Goal: Find contact information: Find contact information

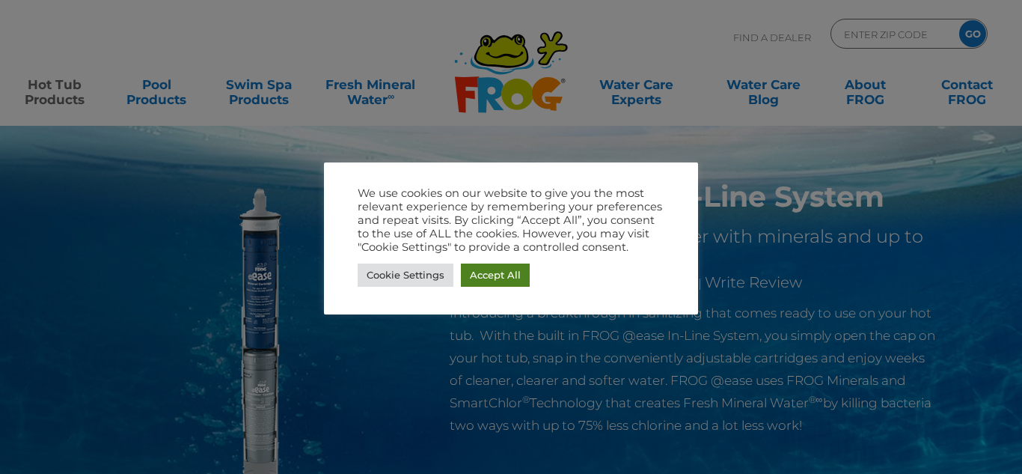
click at [476, 274] on link "Accept All" at bounding box center [495, 274] width 69 height 23
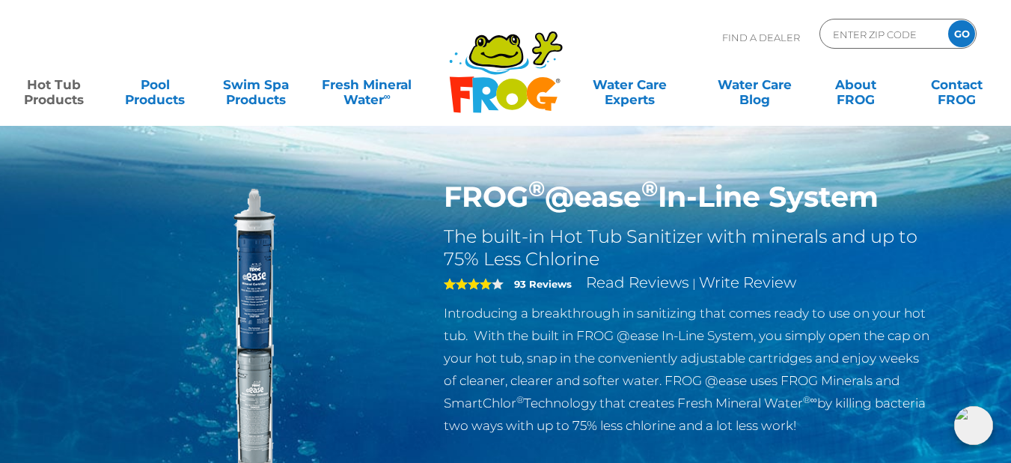
click at [972, 430] on img at bounding box center [973, 425] width 39 height 39
click at [445, 15] on div ".st130{clip-path:url(#SVGID_2_);fill-rule:evenodd;clip-rule:evenodd;fill:#C3CC0…" at bounding box center [505, 63] width 981 height 126
click at [430, 46] on div "Find A Dealer ENTER ZIP CODE GO" at bounding box center [505, 44] width 981 height 51
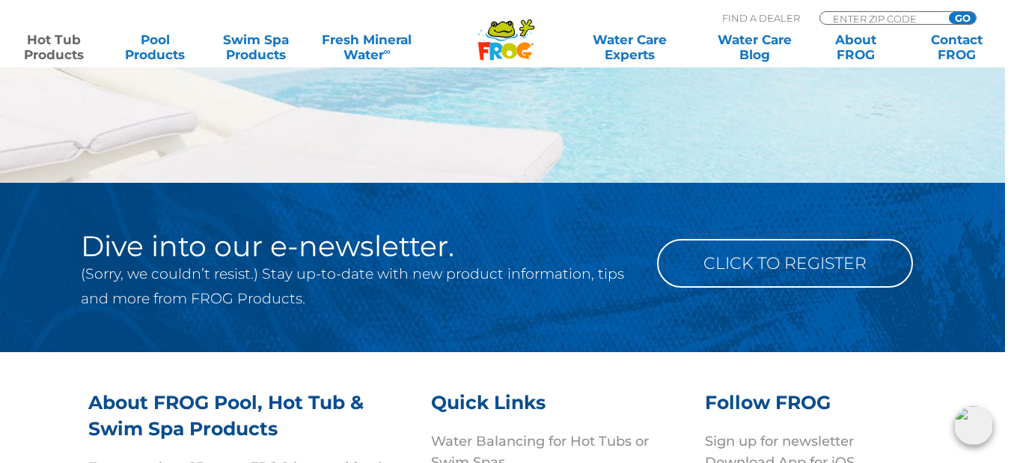
scroll to position [4642, 6]
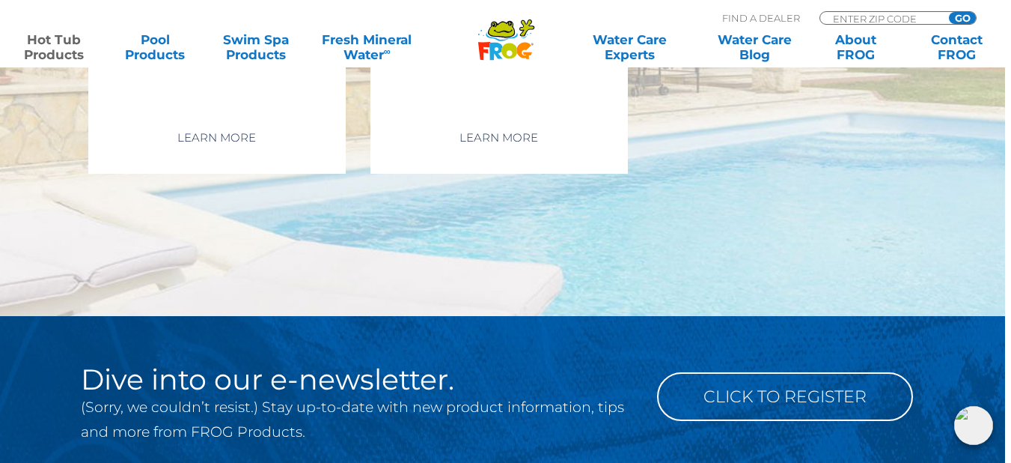
click at [974, 421] on img at bounding box center [973, 425] width 39 height 39
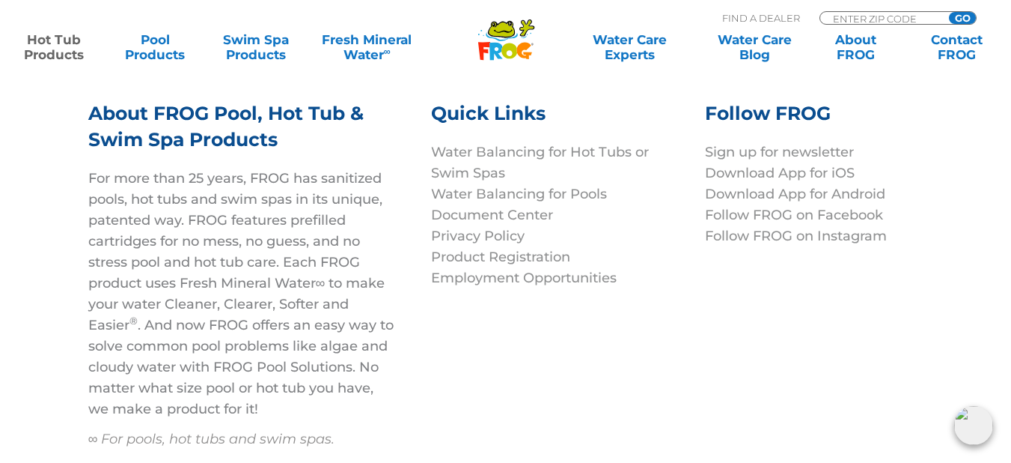
scroll to position [5287, 6]
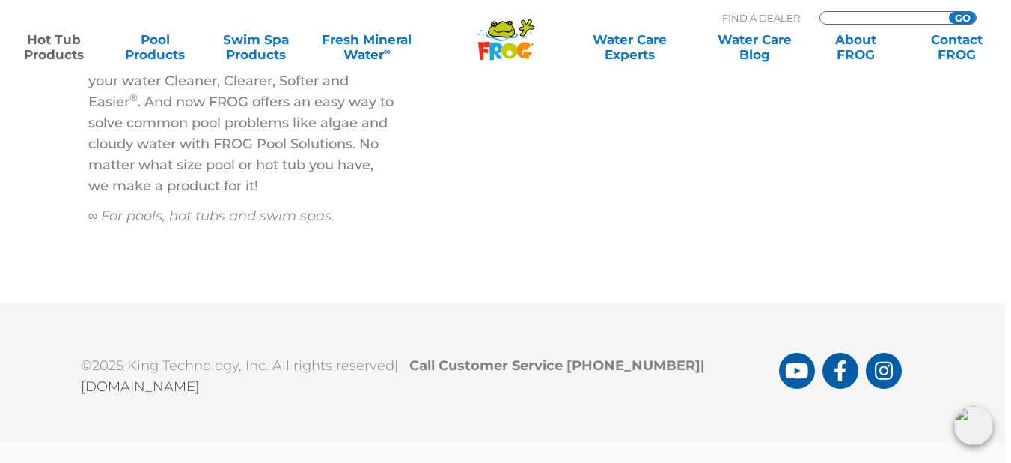
click at [865, 18] on input "Zip Code Form" at bounding box center [882, 18] width 101 height 13
type input "ENTER ZIP CODE"
paste input "20186"
type input "20186"
click at [966, 12] on input "GO" at bounding box center [962, 18] width 27 height 12
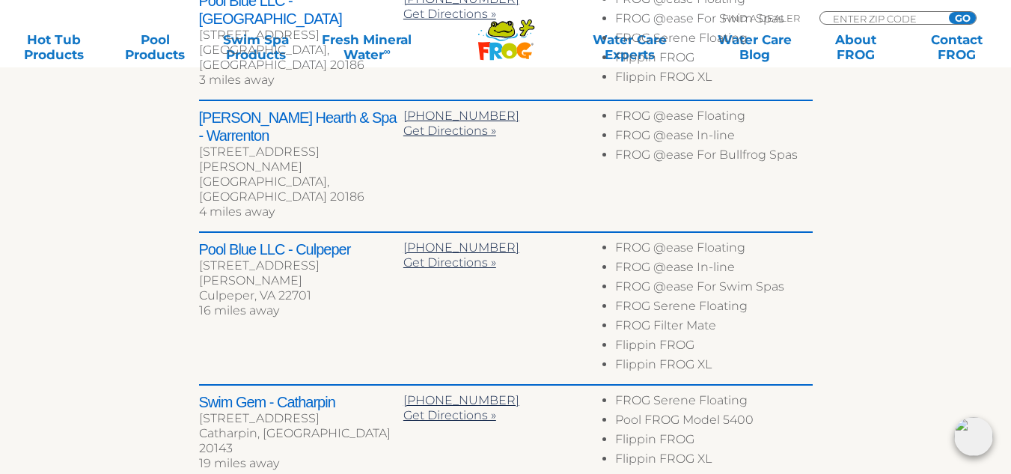
scroll to position [731, 0]
drag, startPoint x: 200, startPoint y: 216, endPoint x: 354, endPoint y: 217, distance: 154.2
click at [354, 240] on h2 "Pool Blue LLC - Culpeper" at bounding box center [301, 249] width 204 height 18
copy h2 "Pool Blue LLC - Culpeper"
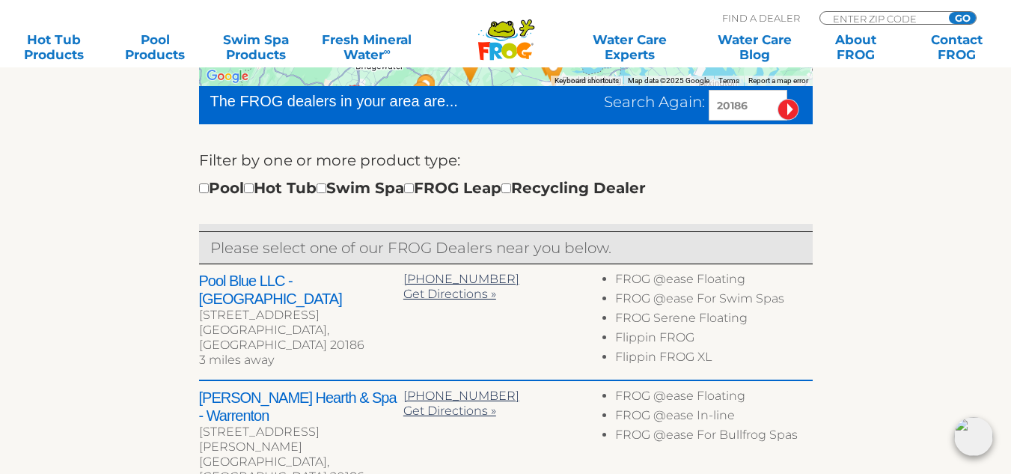
scroll to position [450, 0]
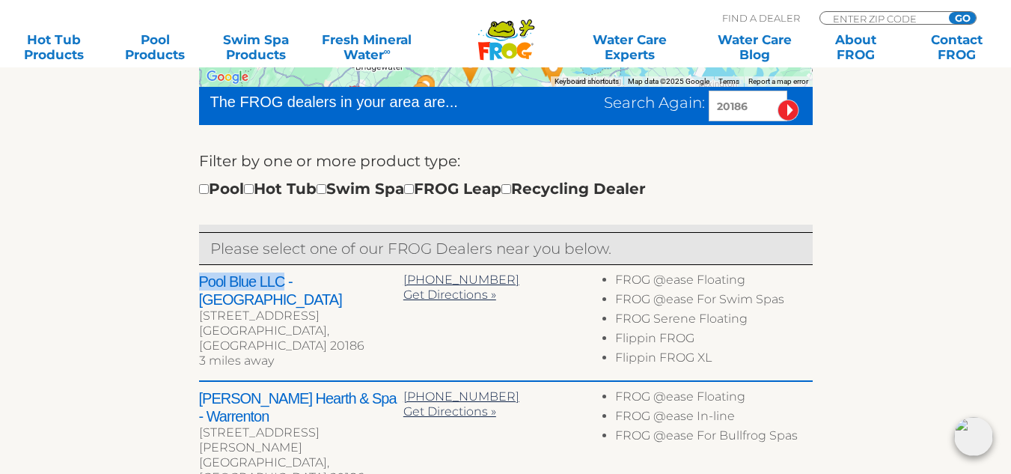
drag, startPoint x: 200, startPoint y: 281, endPoint x: 280, endPoint y: 269, distance: 81.0
click at [280, 269] on div "Pool Blue LLC - [GEOGRAPHIC_DATA] [STREET_ADDRESS] 3 miles away [PHONE_NUMBER] …" at bounding box center [506, 323] width 614 height 117
copy h2 "Pool Blue LLC"
click at [452, 279] on span "[PHONE_NUMBER]" at bounding box center [461, 279] width 116 height 14
click at [423, 275] on span "[PHONE_NUMBER]" at bounding box center [461, 279] width 116 height 14
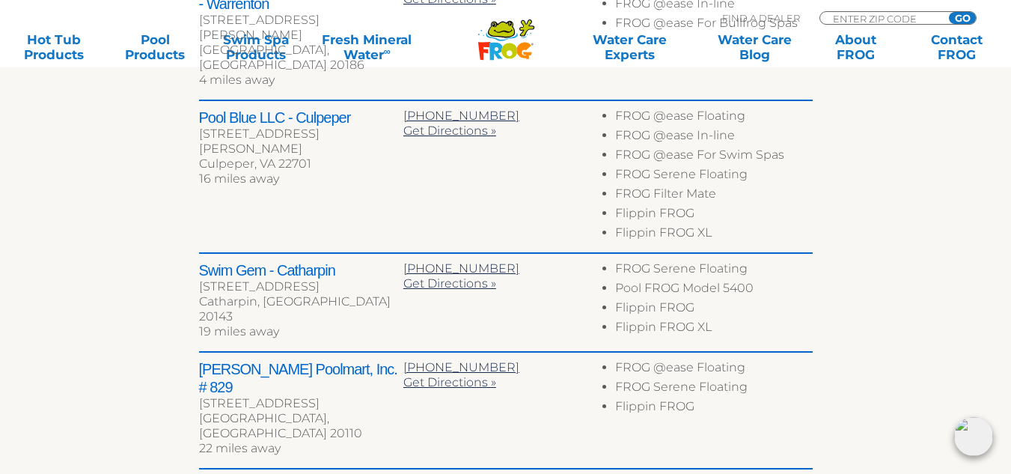
scroll to position [867, 0]
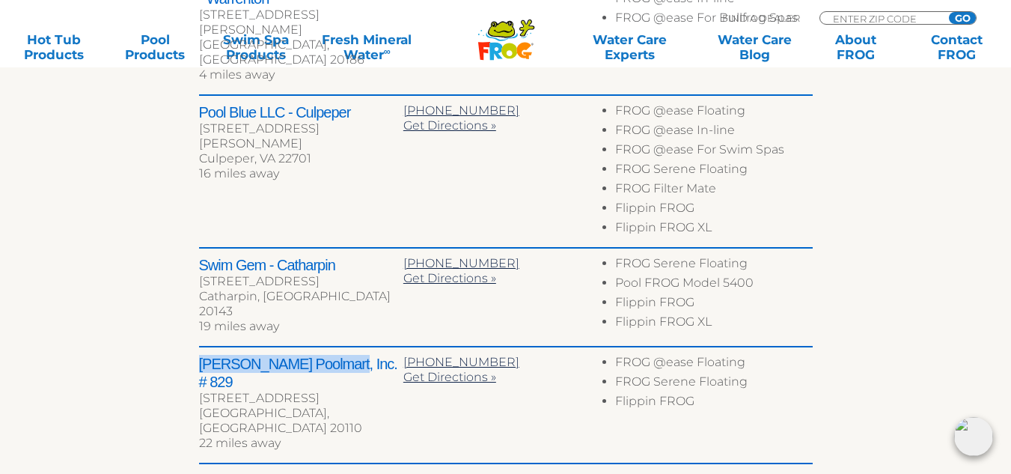
drag, startPoint x: 197, startPoint y: 329, endPoint x: 323, endPoint y: 321, distance: 126.0
click at [323, 321] on div "← Move left → Move right ↑ Move up ↓ Move down + Zoom in - Zoom out Home Jump l…" at bounding box center [506, 24] width 921 height 1047
copy h2 "[PERSON_NAME] Poolmart, Inc"
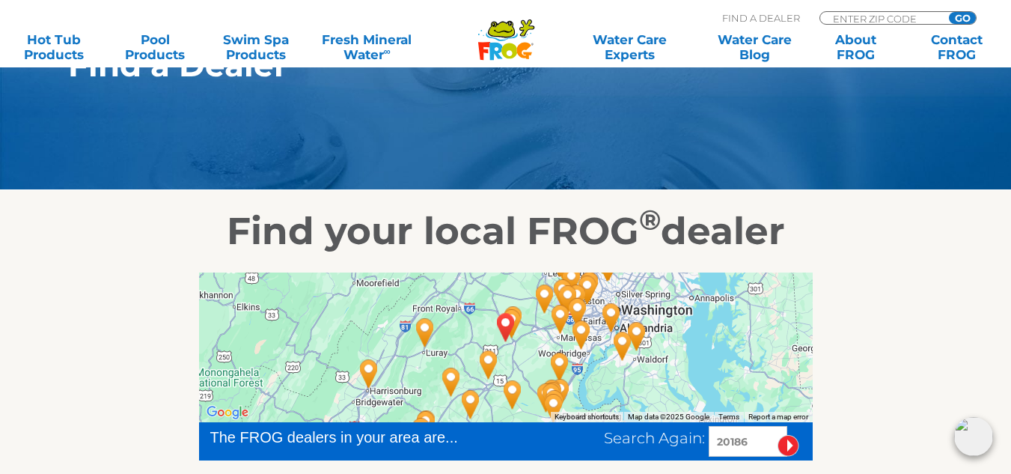
scroll to position [0, 0]
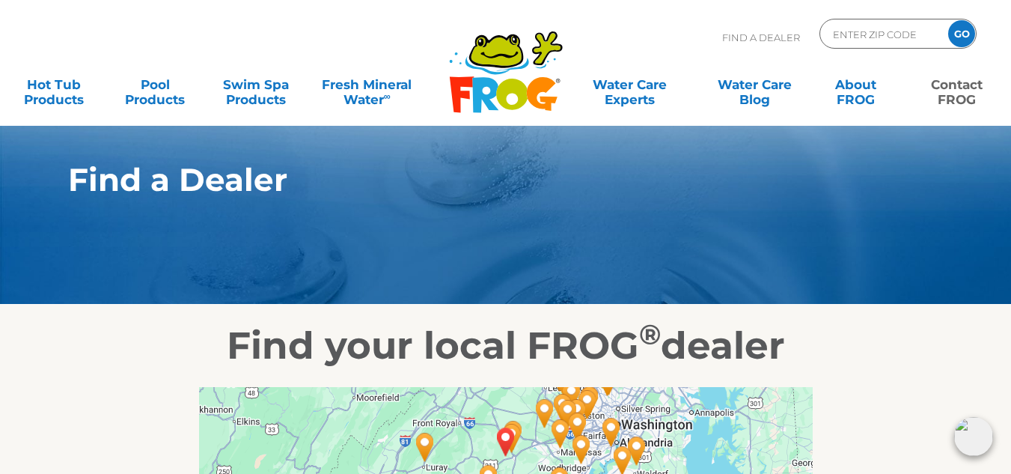
click at [941, 88] on link "Contact FROG" at bounding box center [957, 85] width 79 height 30
